Goal: Information Seeking & Learning: Learn about a topic

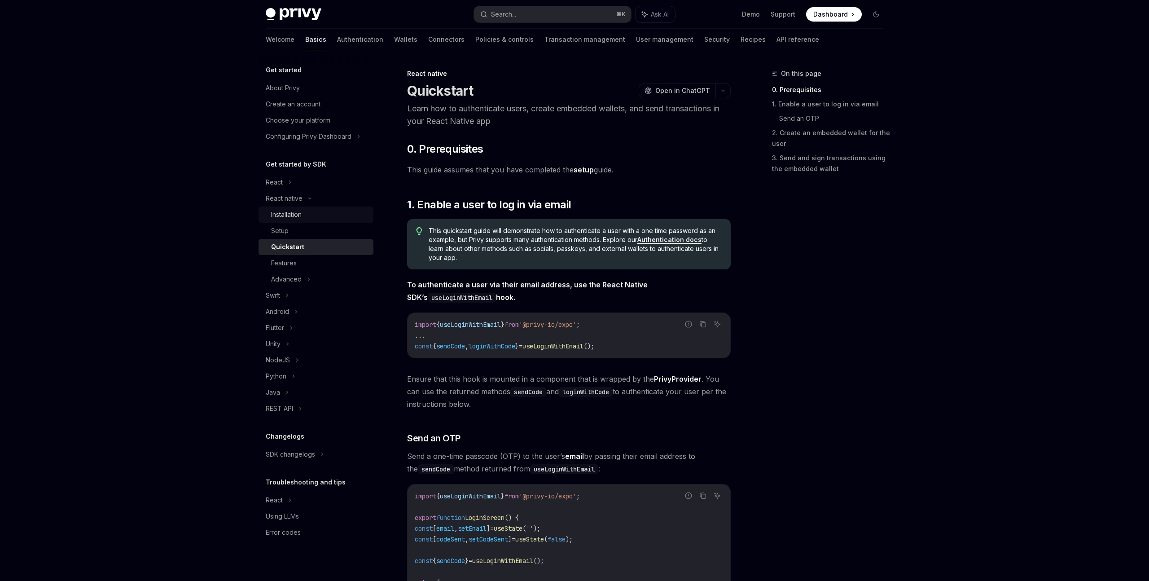
click at [286, 210] on div "Installation" at bounding box center [286, 214] width 31 height 11
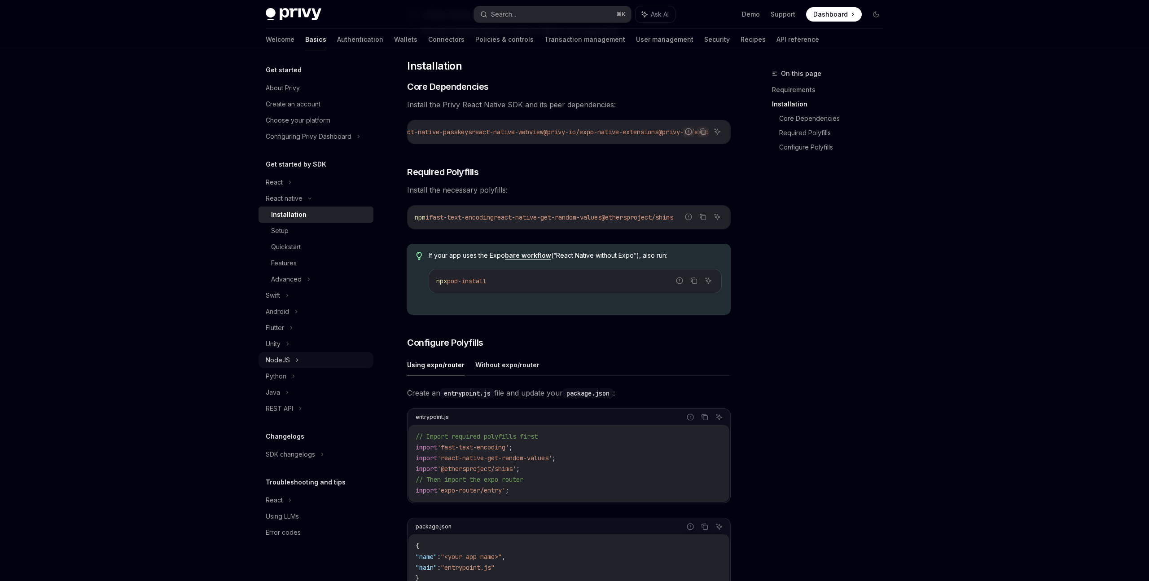
scroll to position [141, 0]
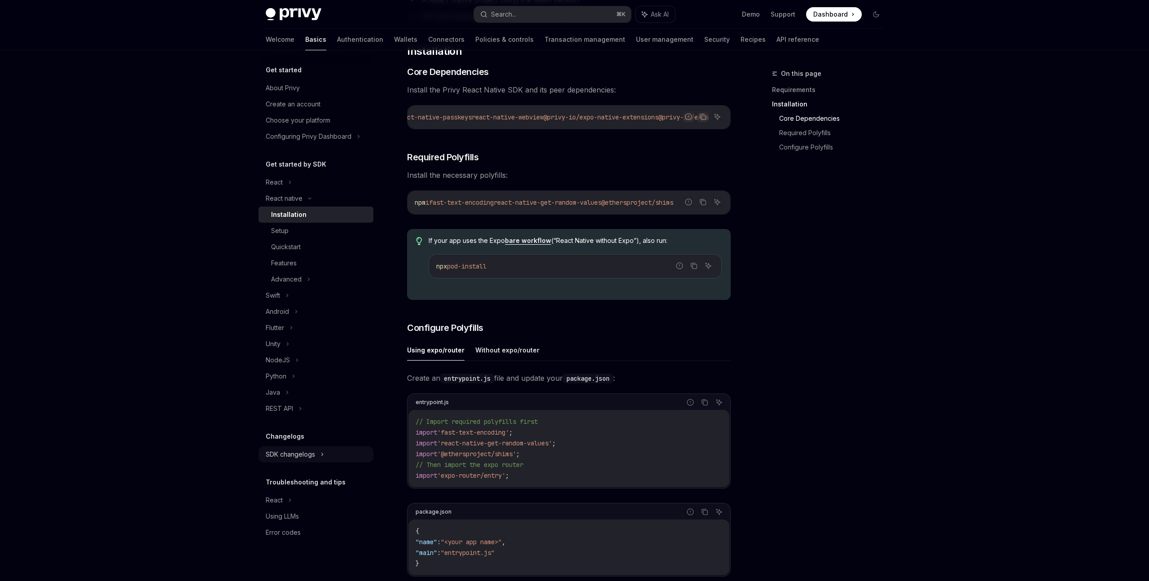
click at [281, 455] on div "SDK changelogs" at bounding box center [290, 454] width 49 height 11
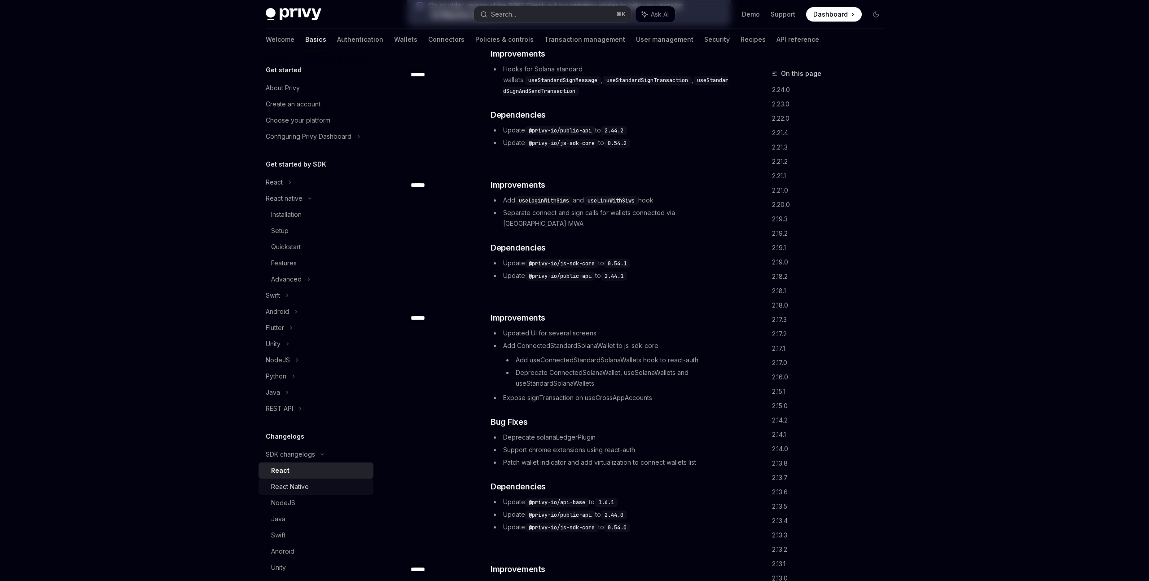
click at [281, 487] on div "React Native" at bounding box center [290, 486] width 38 height 11
click at [284, 488] on div "React Native" at bounding box center [290, 486] width 38 height 11
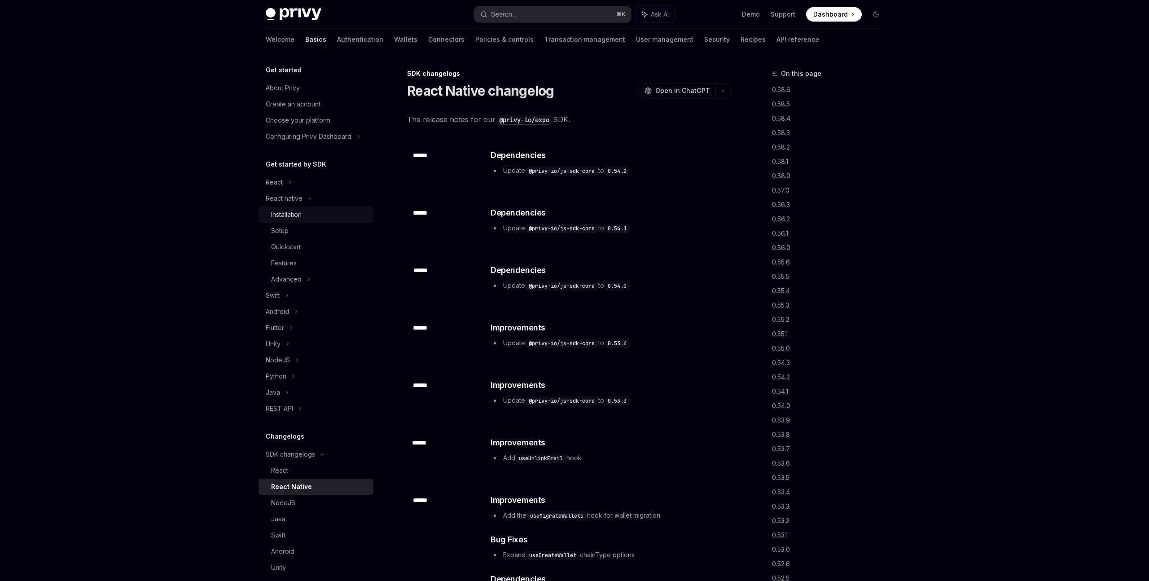
click at [298, 214] on div "Installation" at bounding box center [286, 214] width 31 height 11
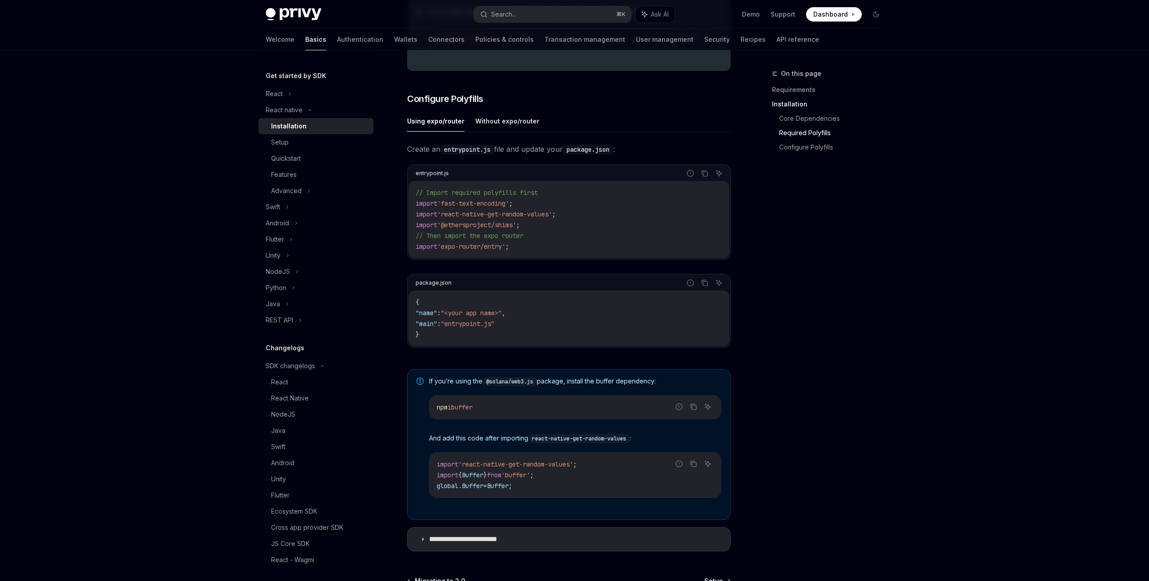
scroll to position [477, 0]
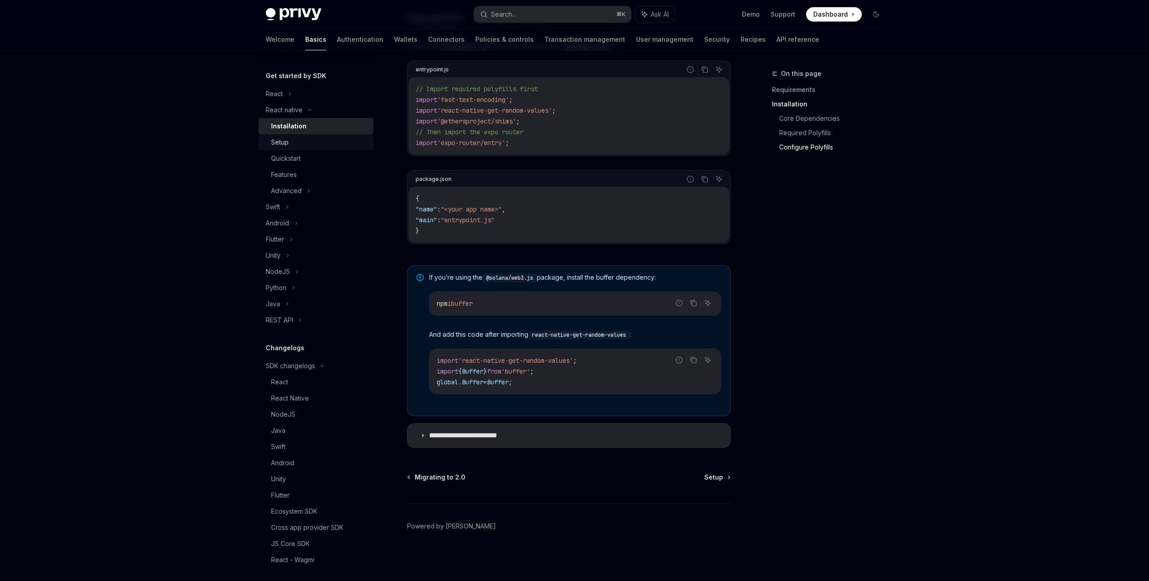
click at [291, 145] on div "Setup" at bounding box center [319, 142] width 97 height 11
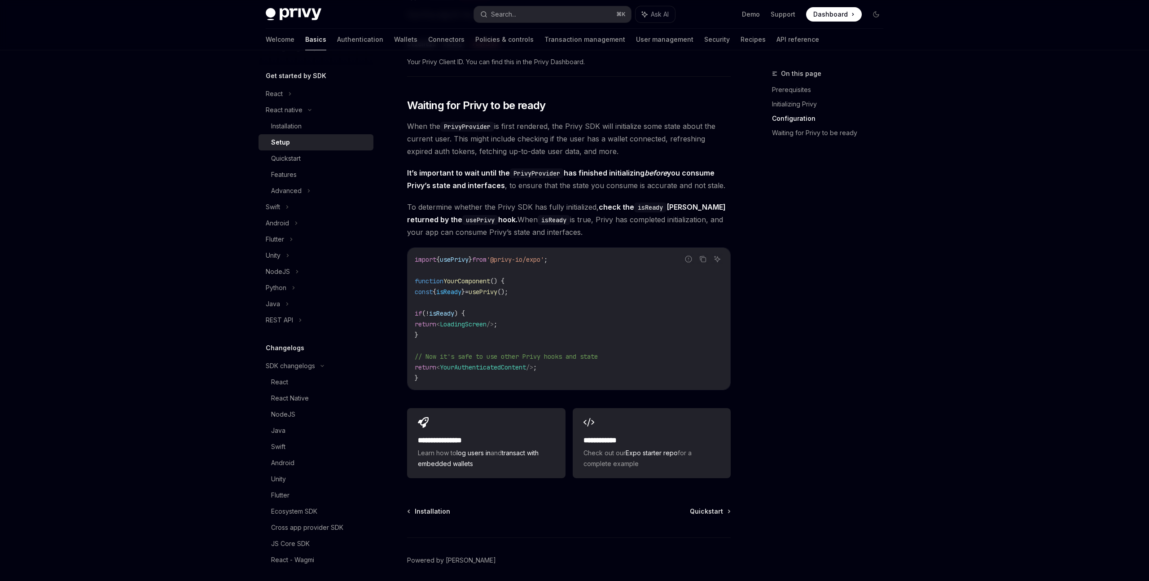
scroll to position [649, 0]
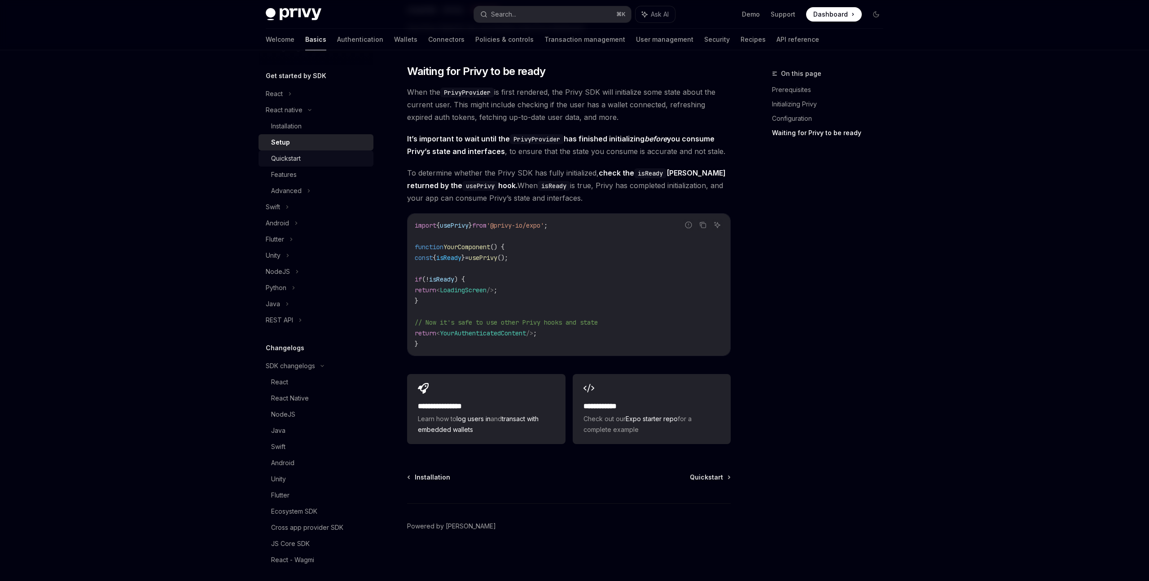
click at [281, 156] on div "Quickstart" at bounding box center [286, 158] width 30 height 11
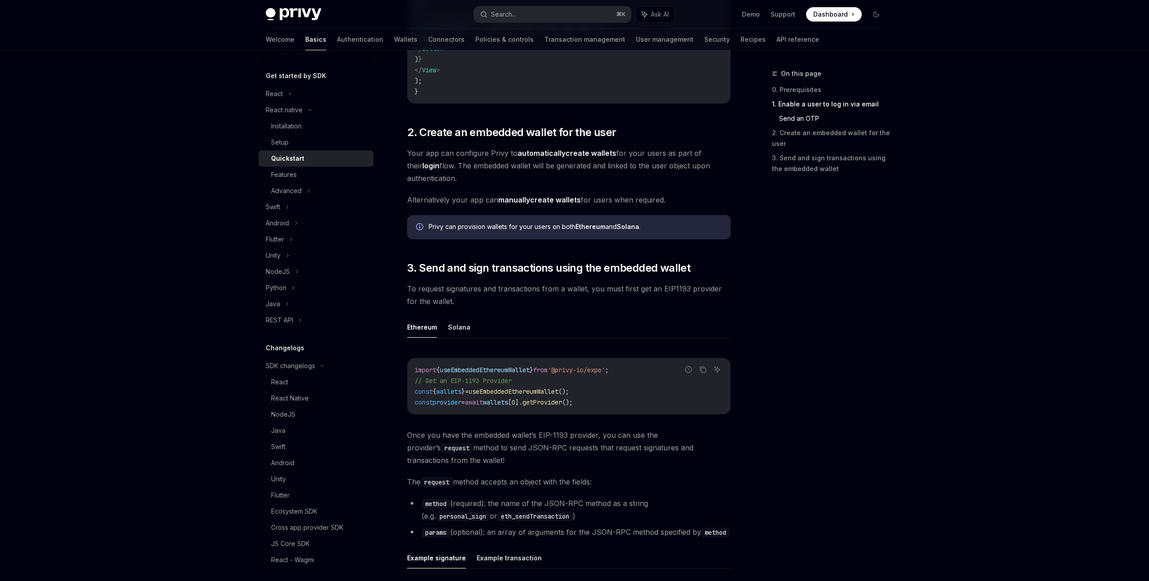
scroll to position [817, 0]
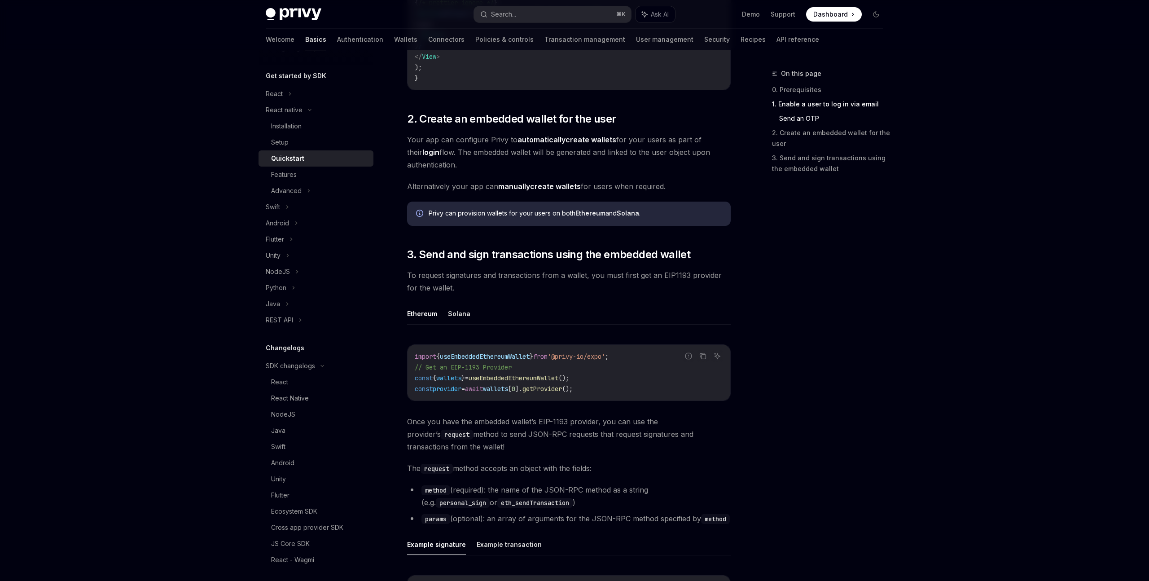
click at [452, 312] on button "Solana" at bounding box center [459, 313] width 22 height 21
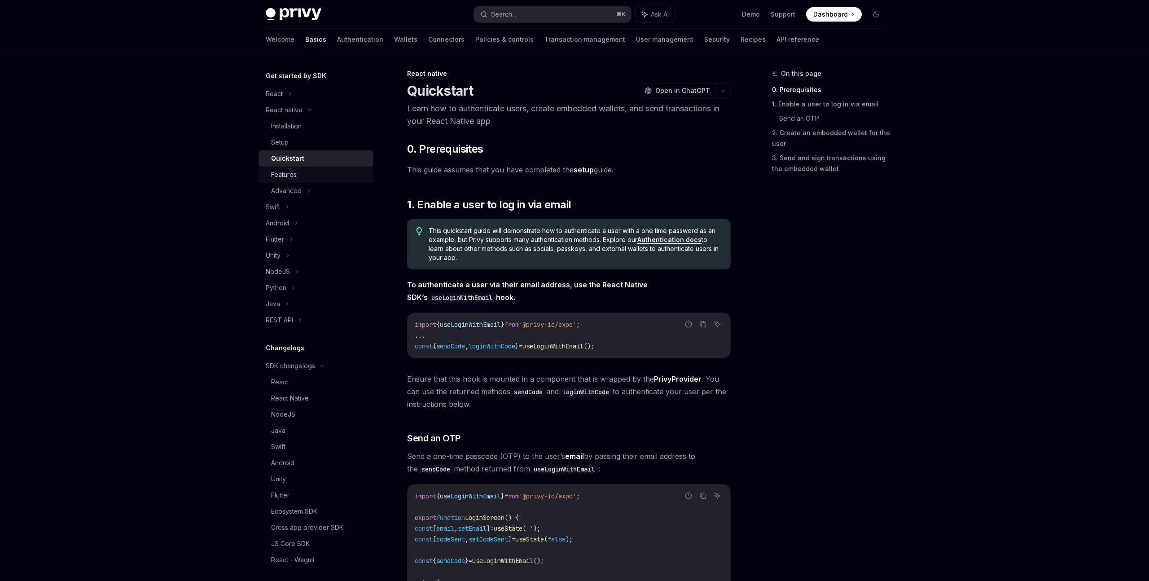
click at [283, 177] on div "Features" at bounding box center [284, 174] width 26 height 11
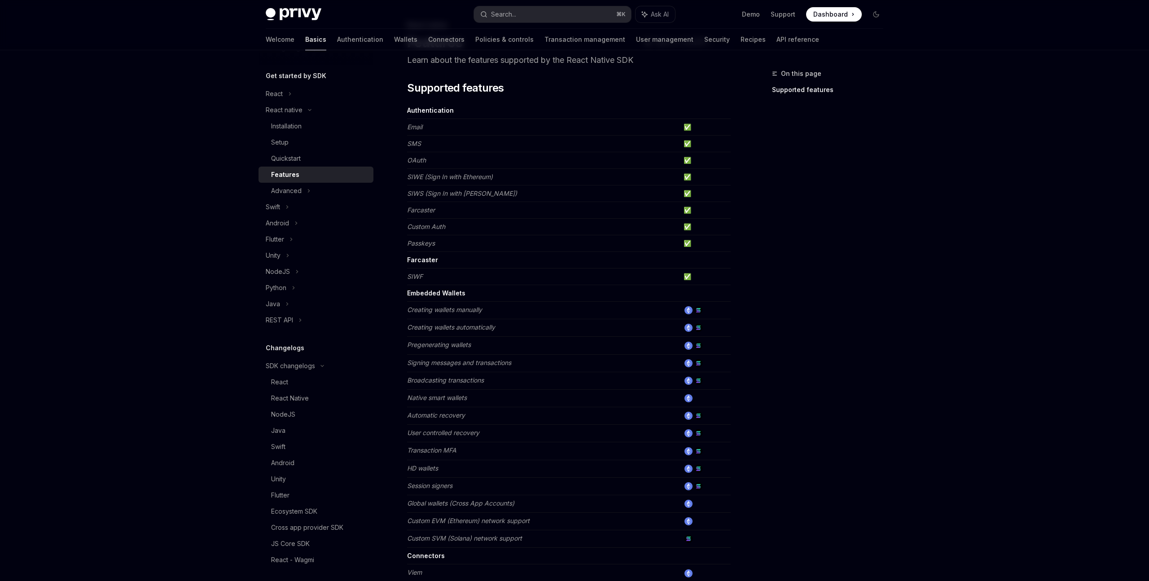
scroll to position [252, 0]
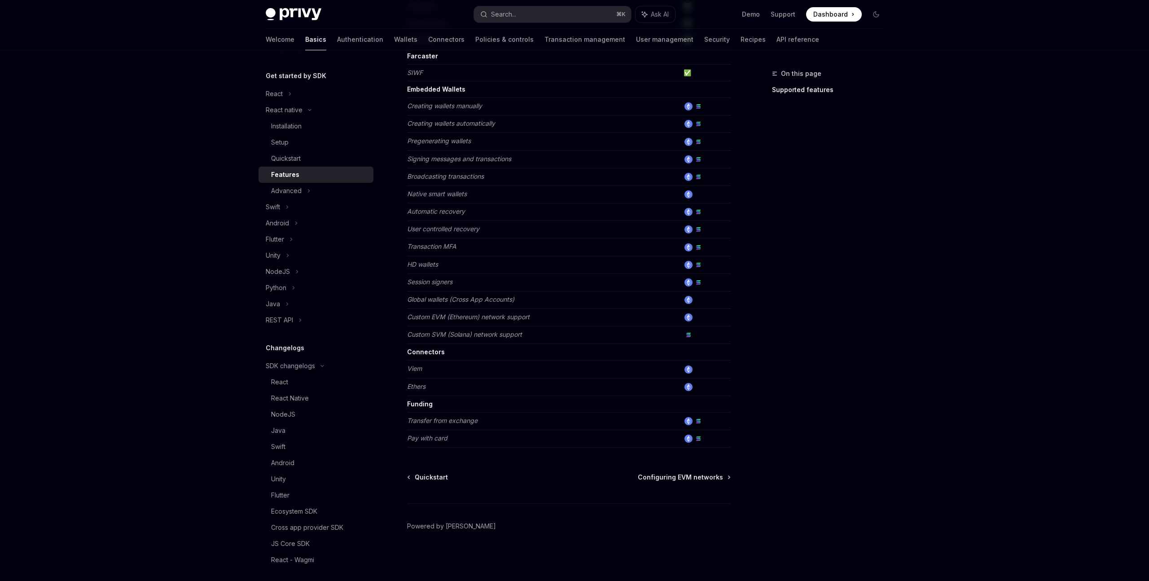
click at [432, 195] on em "Native smart wallets" at bounding box center [437, 194] width 60 height 8
click at [424, 301] on em "Global wallets (Cross App Accounts)" at bounding box center [460, 299] width 107 height 8
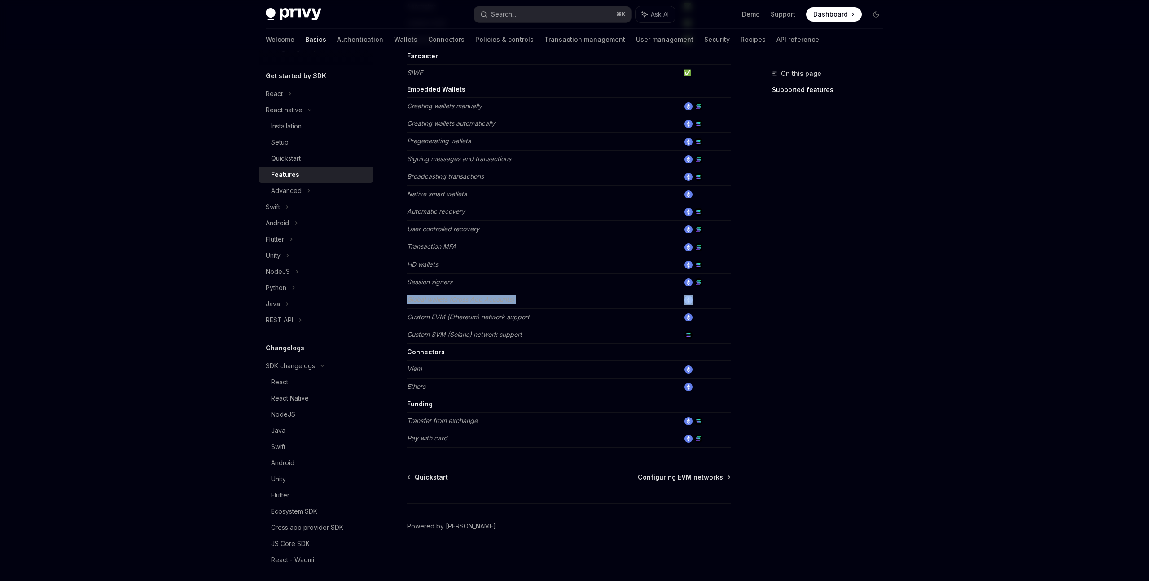
click at [424, 301] on em "Global wallets (Cross App Accounts)" at bounding box center [460, 299] width 107 height 8
click at [429, 314] on em "Custom EVM (Ethereum) network support" at bounding box center [468, 317] width 123 height 8
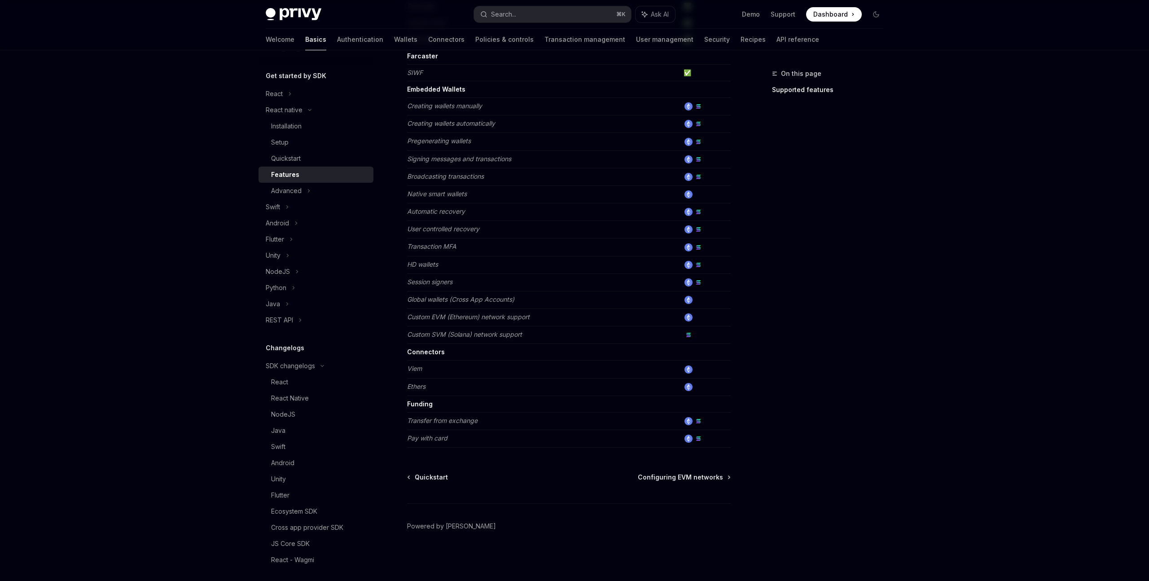
click at [431, 340] on td "Custom SVM (Solana) network support" at bounding box center [543, 335] width 273 height 18
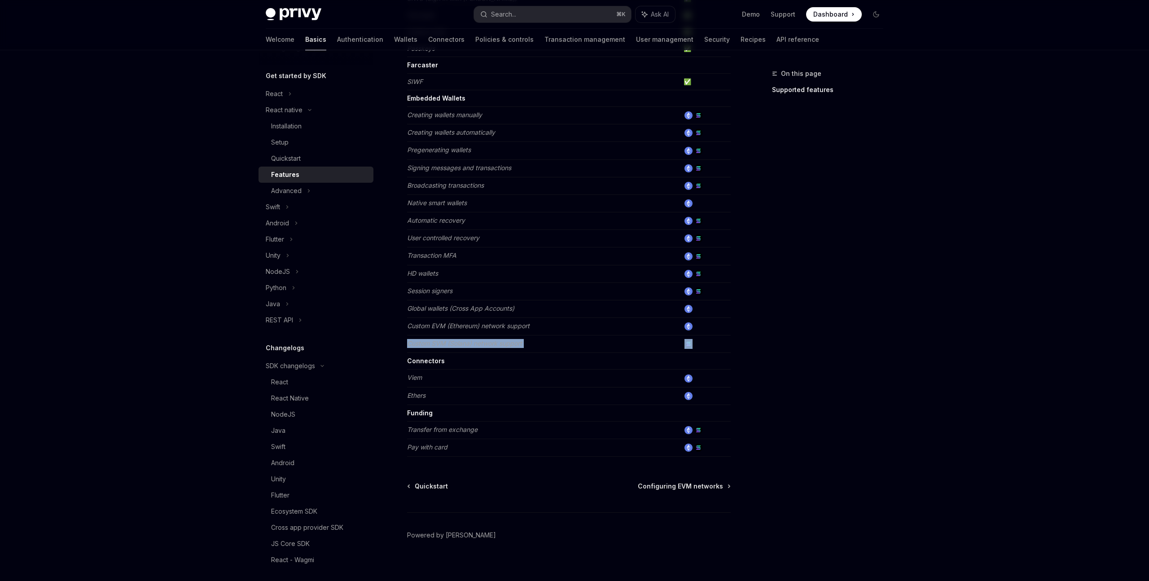
scroll to position [239, 0]
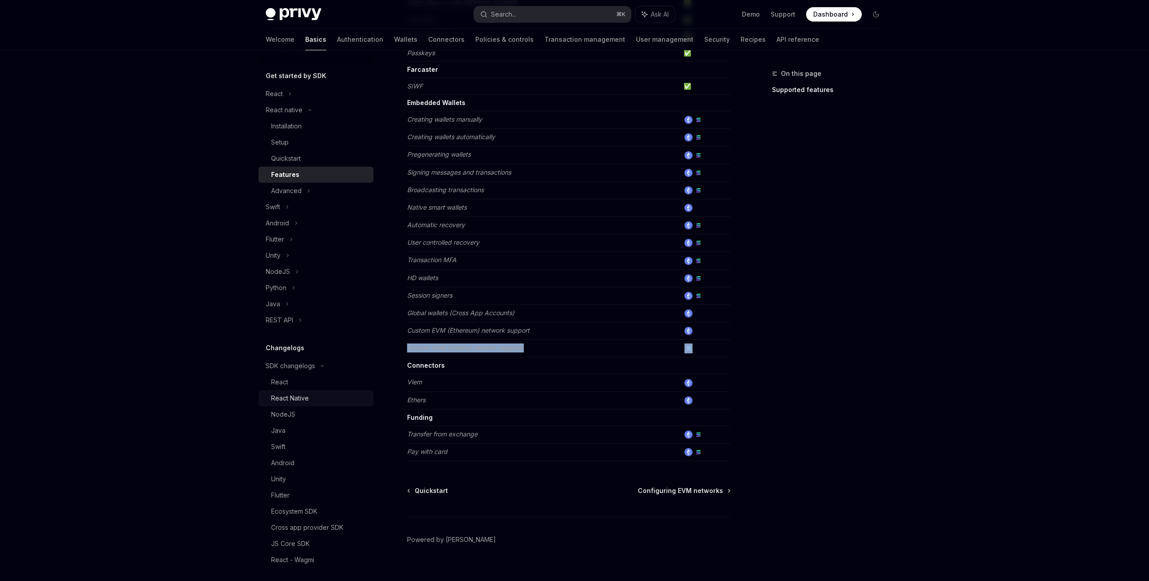
click at [299, 393] on div "React Native" at bounding box center [290, 398] width 38 height 11
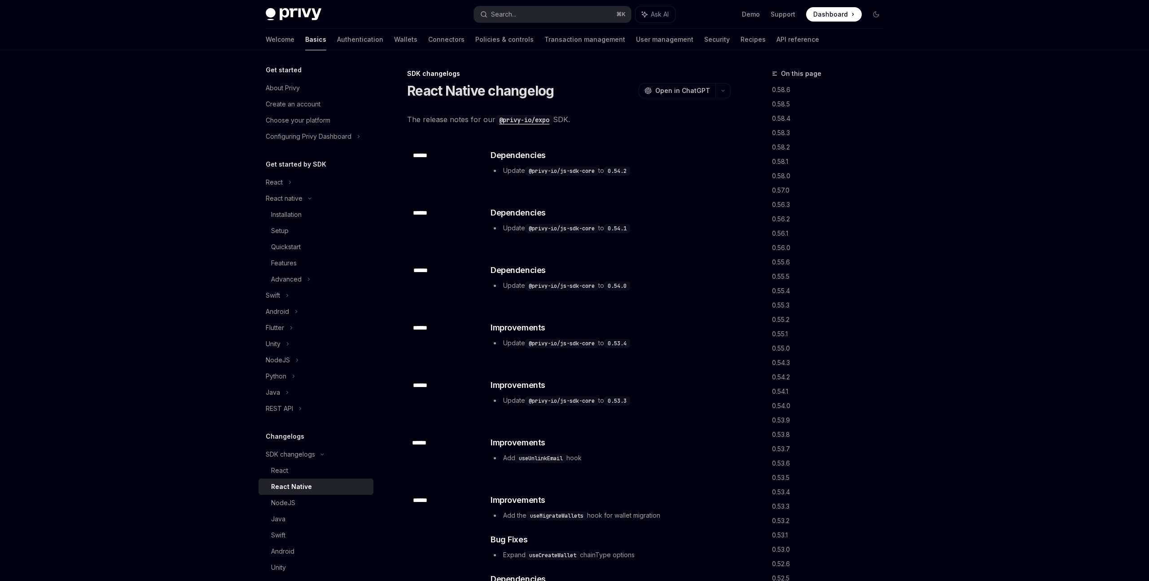
type textarea "*"
